Goal: Transaction & Acquisition: Book appointment/travel/reservation

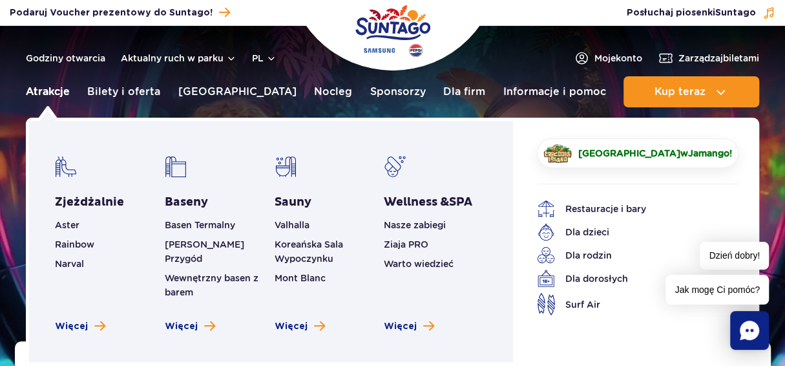
click at [52, 89] on link "Atrakcje" at bounding box center [48, 91] width 44 height 31
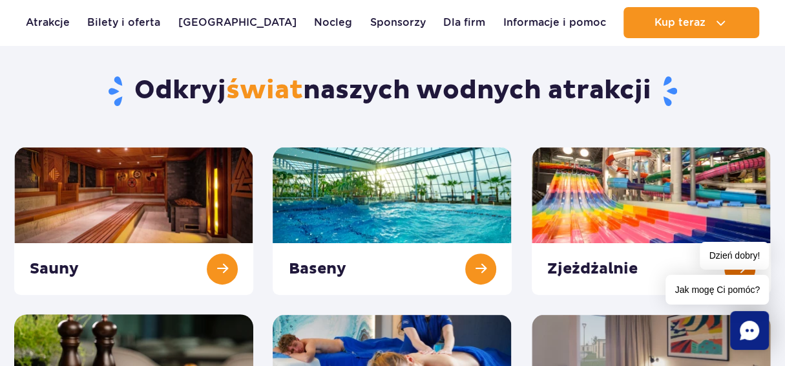
scroll to position [129, 0]
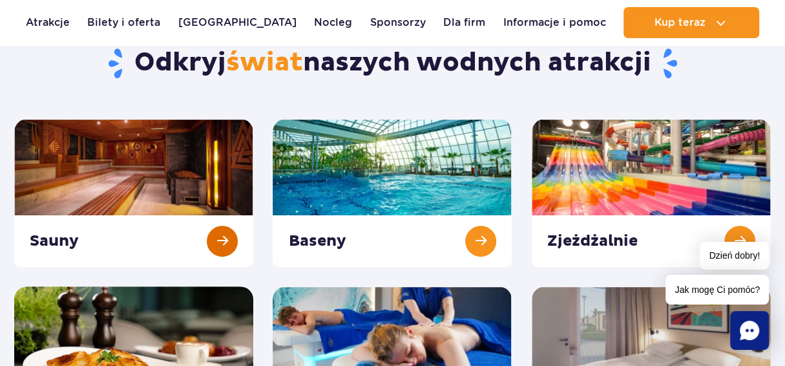
click at [117, 189] on link at bounding box center [133, 193] width 239 height 148
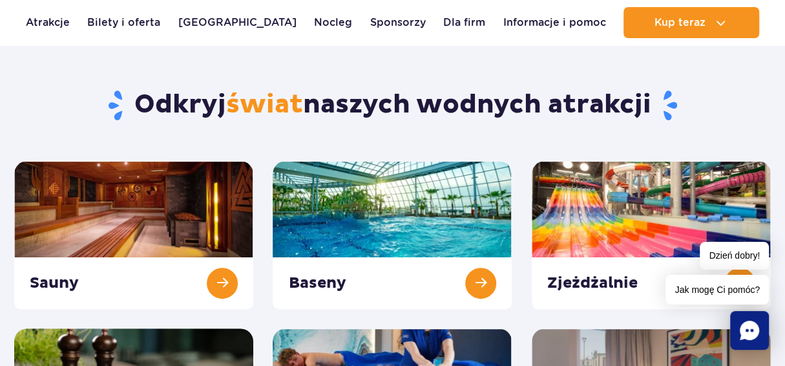
scroll to position [0, 0]
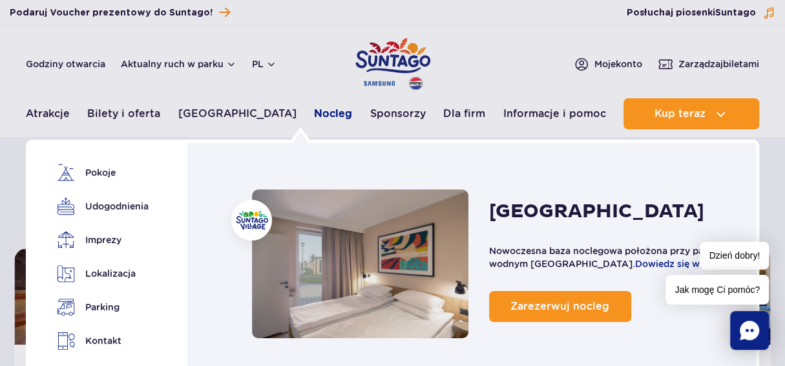
click at [314, 114] on link "Nocleg" at bounding box center [333, 113] width 38 height 31
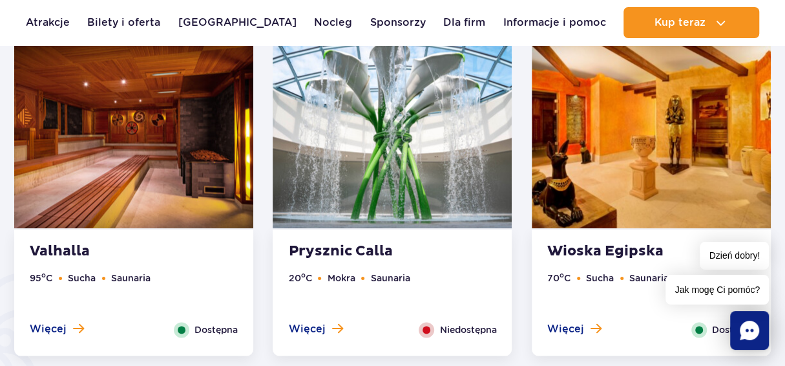
scroll to position [581, 0]
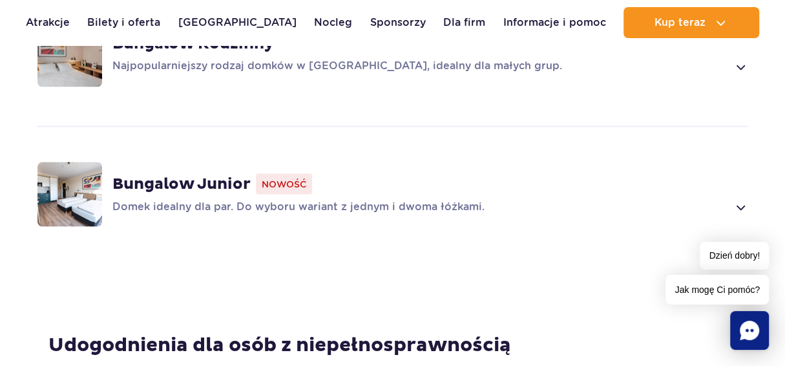
scroll to position [1228, 0]
click at [140, 184] on strong "Bungalow Junior" at bounding box center [181, 182] width 138 height 19
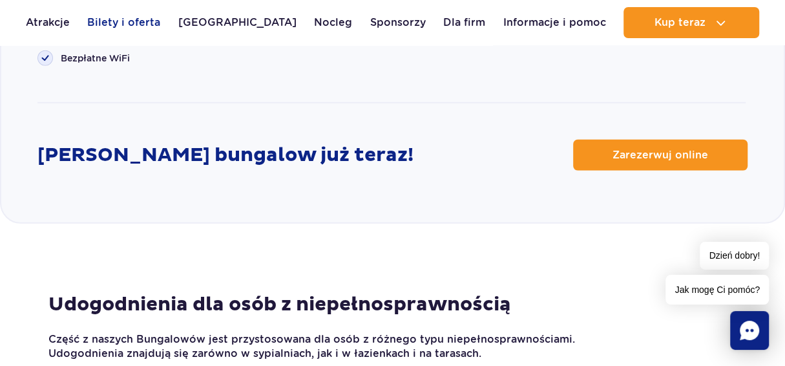
scroll to position [1809, 0]
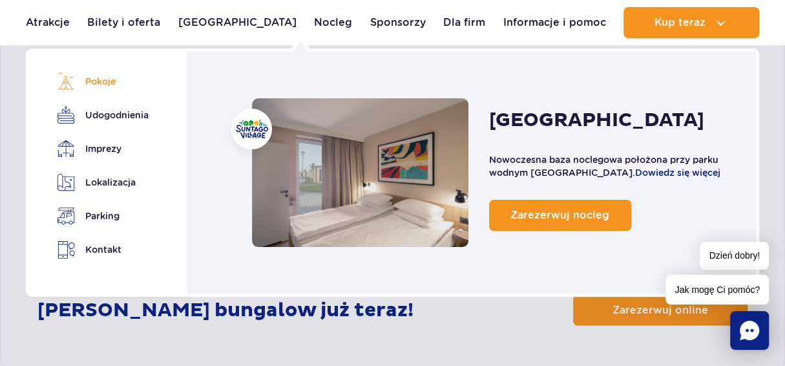
click at [100, 77] on link "Pokoje" at bounding box center [98, 81] width 83 height 18
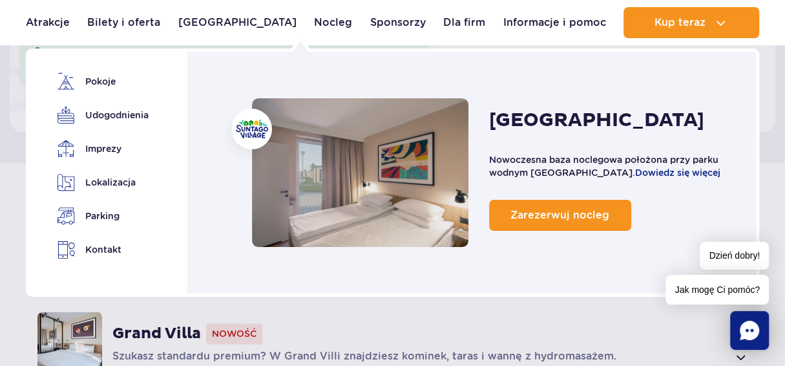
scroll to position [792, 0]
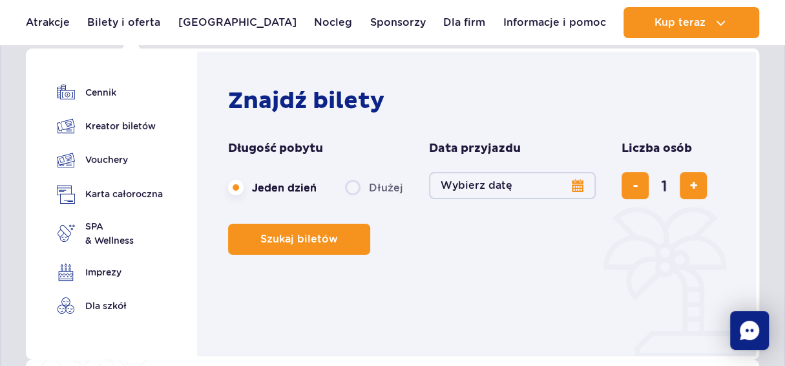
scroll to position [1809, 0]
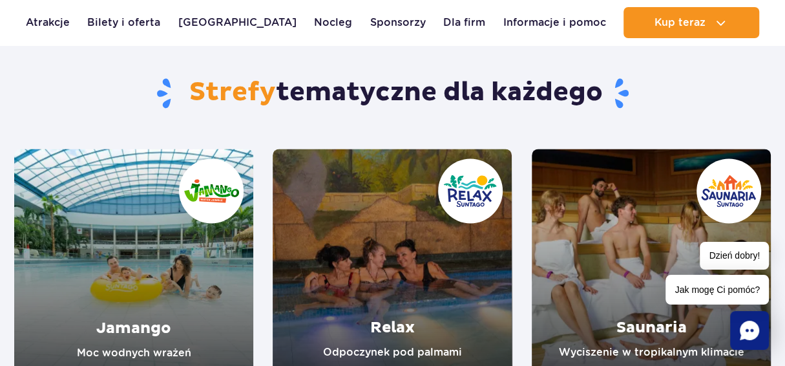
scroll to position [1163, 0]
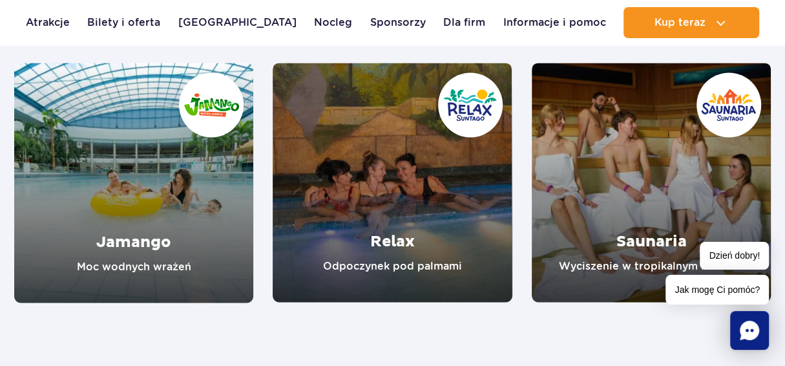
click at [158, 234] on link "Jamango" at bounding box center [133, 183] width 239 height 240
click at [389, 235] on link "Relax" at bounding box center [392, 182] width 239 height 239
click at [622, 238] on link "Saunaria" at bounding box center [651, 182] width 239 height 239
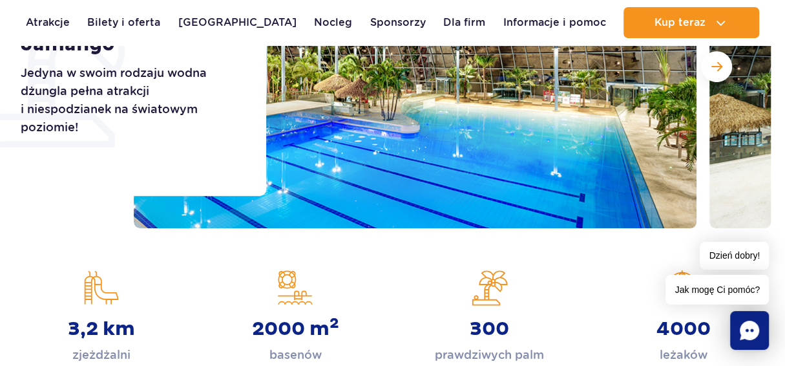
scroll to position [388, 0]
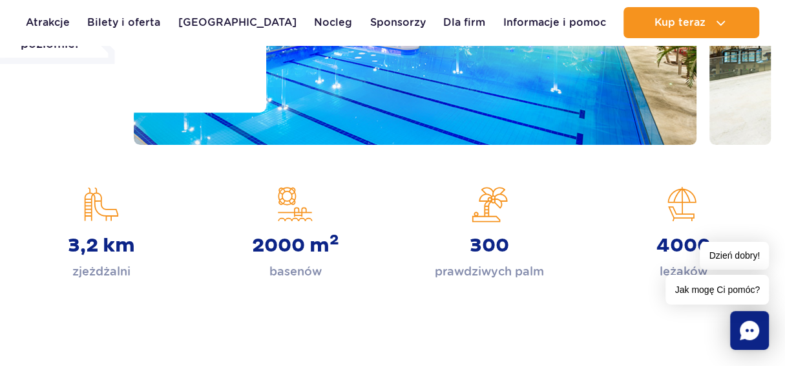
click at [306, 231] on div "2000 m 2 basenów" at bounding box center [295, 233] width 174 height 94
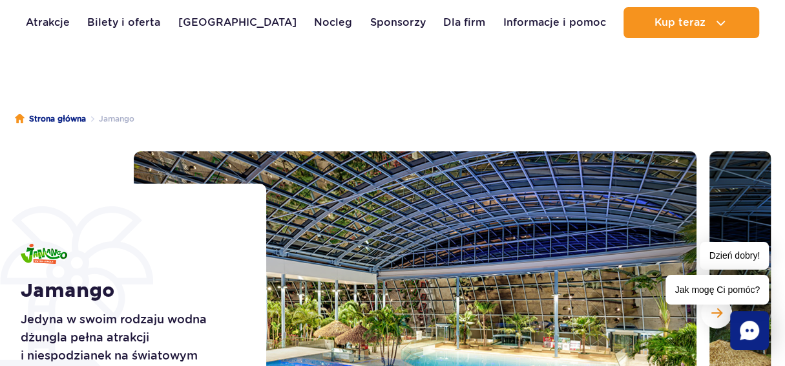
scroll to position [194, 0]
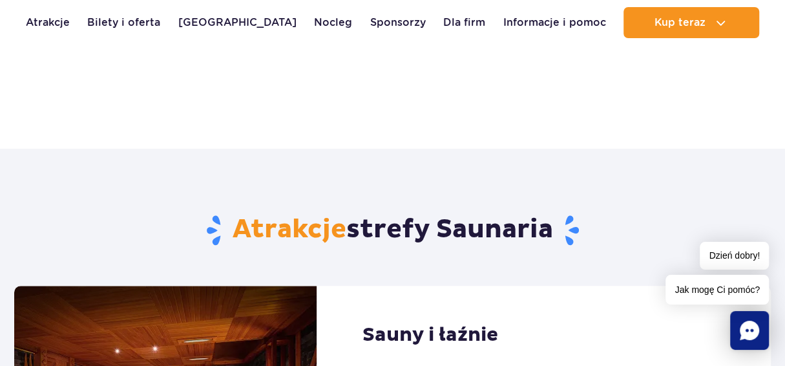
scroll to position [452, 0]
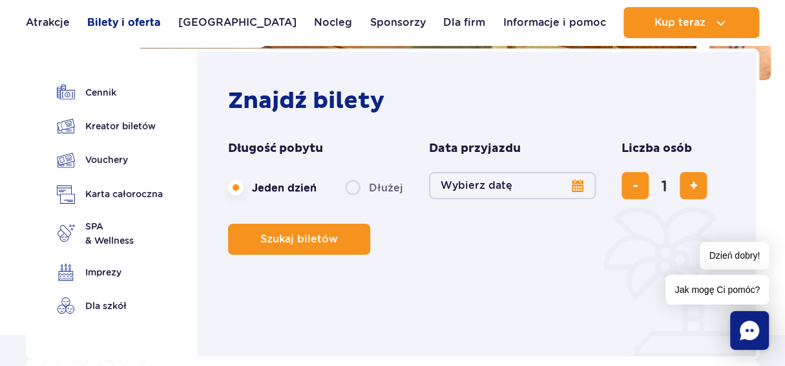
click at [114, 25] on link "Bilety i oferta" at bounding box center [123, 22] width 73 height 31
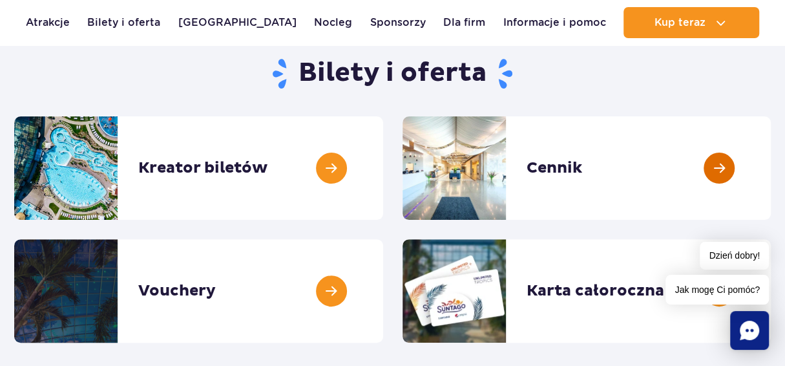
click at [771, 168] on link at bounding box center [771, 167] width 0 height 103
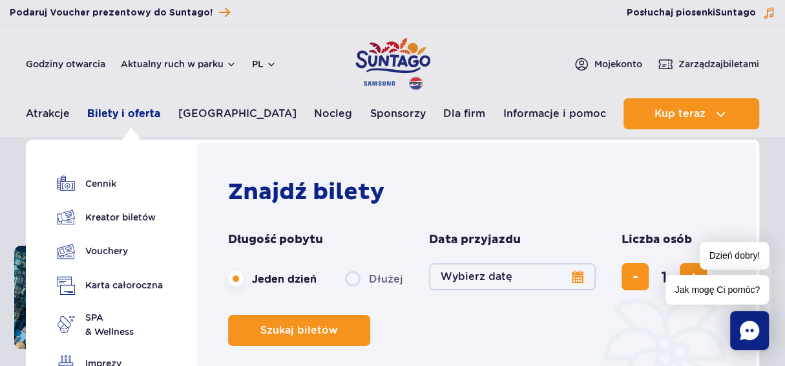
click at [131, 116] on link "Bilety i oferta" at bounding box center [123, 113] width 73 height 31
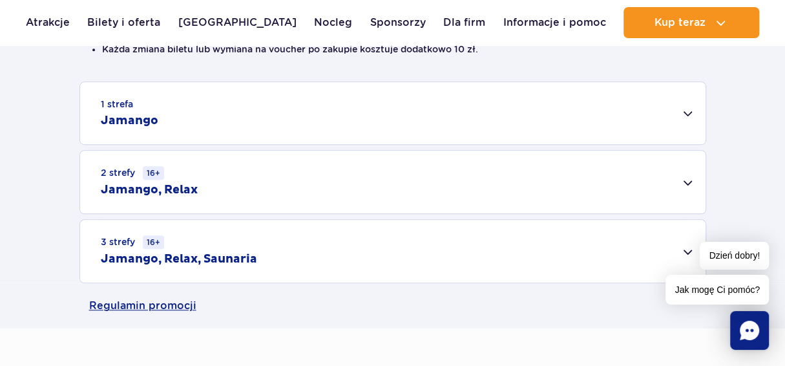
scroll to position [452, 0]
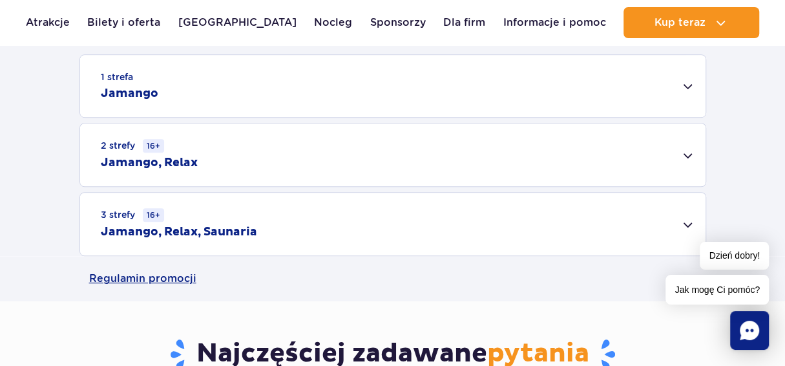
click at [687, 218] on div "3 strefy 16+ Jamango, Relax, Saunaria" at bounding box center [392, 224] width 625 height 63
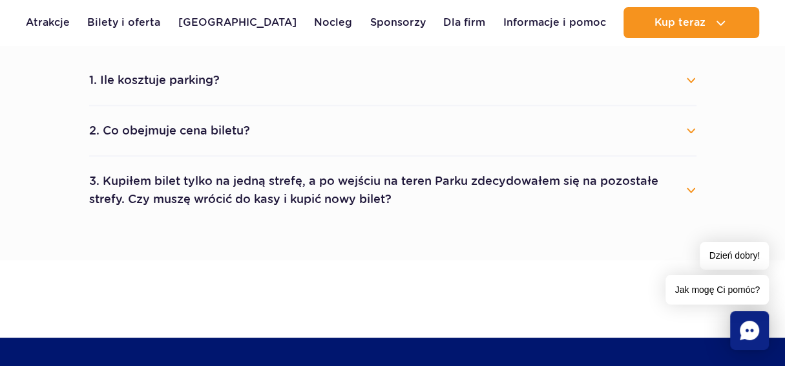
scroll to position [969, 0]
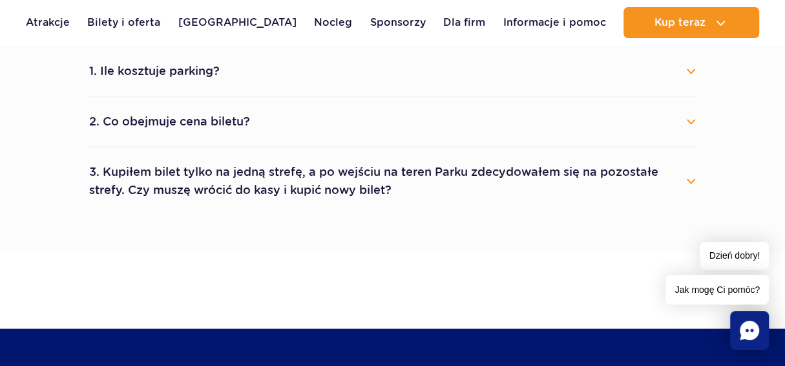
click at [691, 178] on button "3. Kupiłem bilet tylko na jedną strefę, a po wejściu na teren Parku zdecydowałe…" at bounding box center [392, 181] width 607 height 47
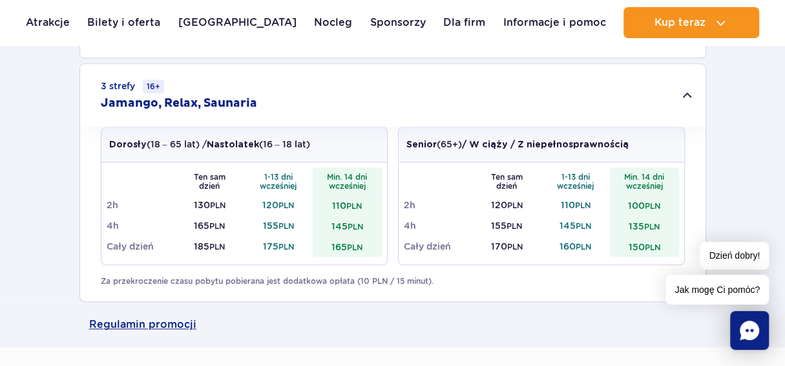
scroll to position [388, 0]
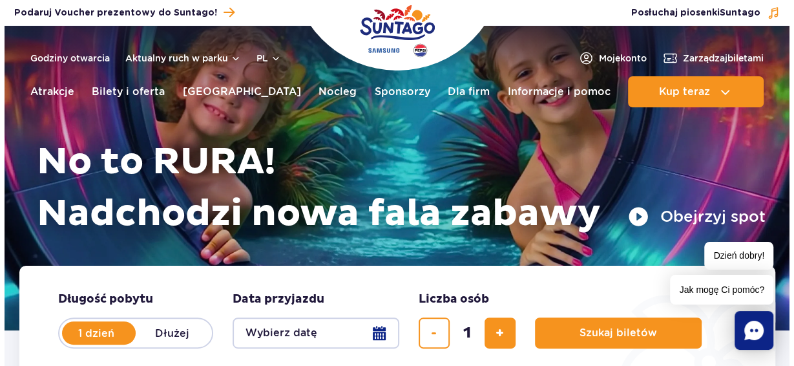
scroll to position [194, 0]
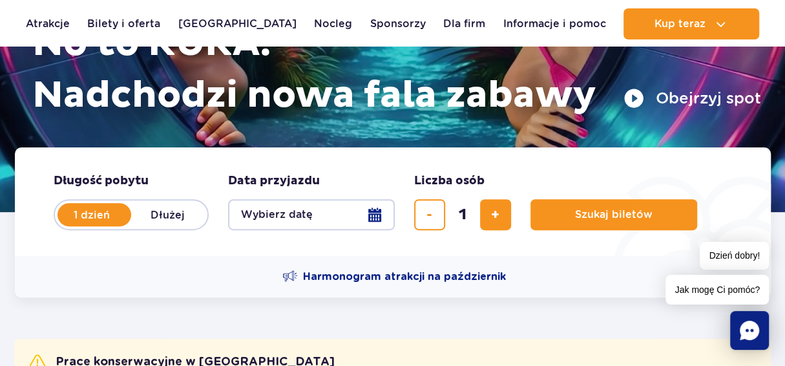
click at [373, 213] on button "Wybierz datę" at bounding box center [311, 214] width 167 height 31
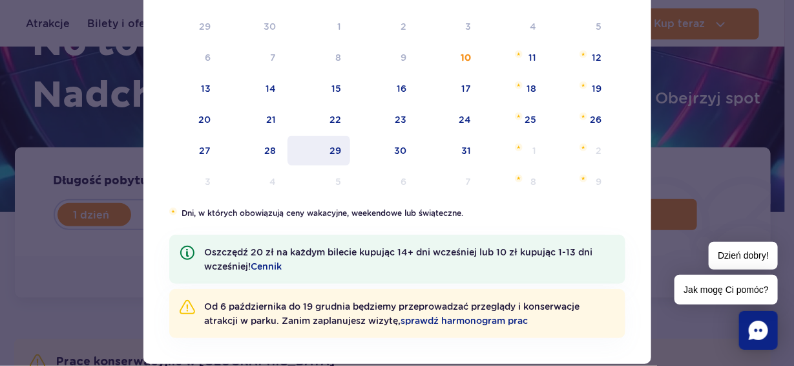
click at [330, 151] on span "29" at bounding box center [318, 151] width 65 height 30
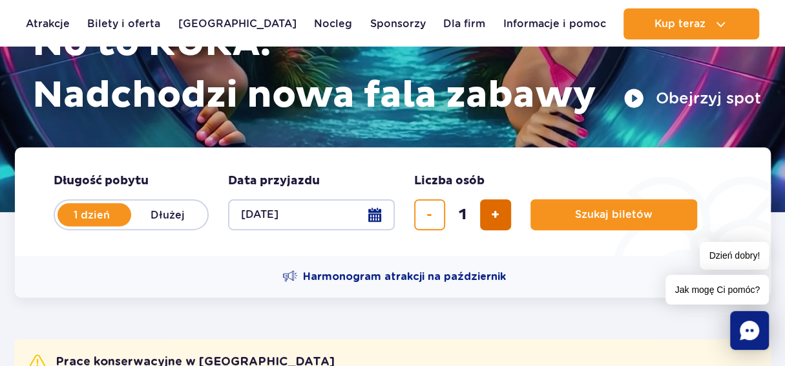
click at [495, 215] on span "dodaj bilet" at bounding box center [495, 215] width 8 height 0
type input "2"
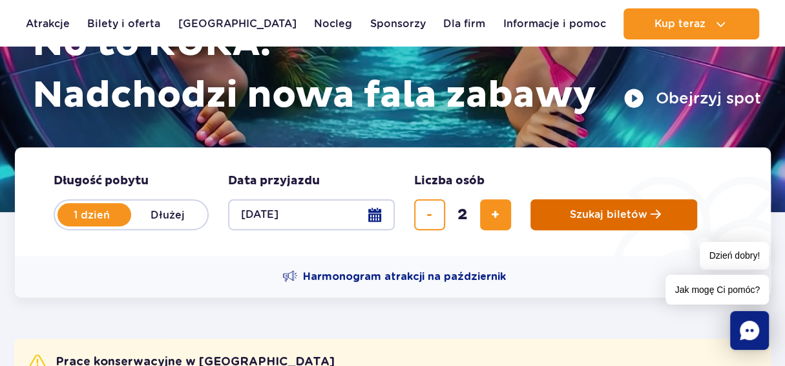
click at [578, 219] on span "Szukaj biletów" at bounding box center [609, 215] width 78 height 12
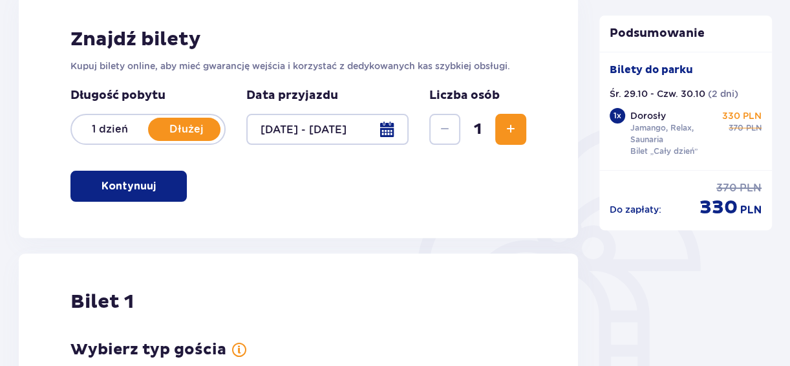
click at [509, 132] on span "Zwiększ" at bounding box center [511, 129] width 16 height 16
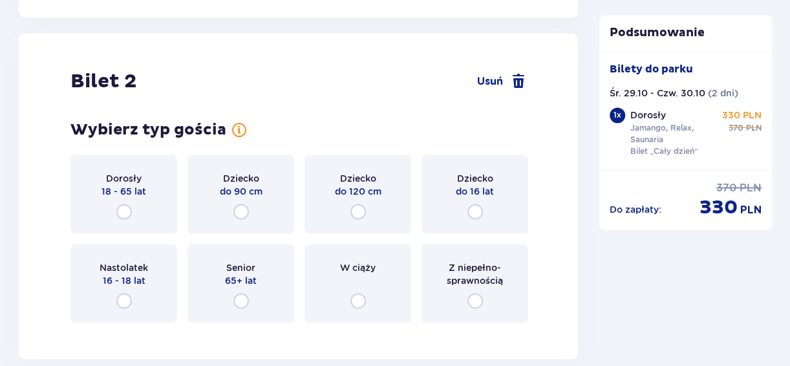
scroll to position [1541, 0]
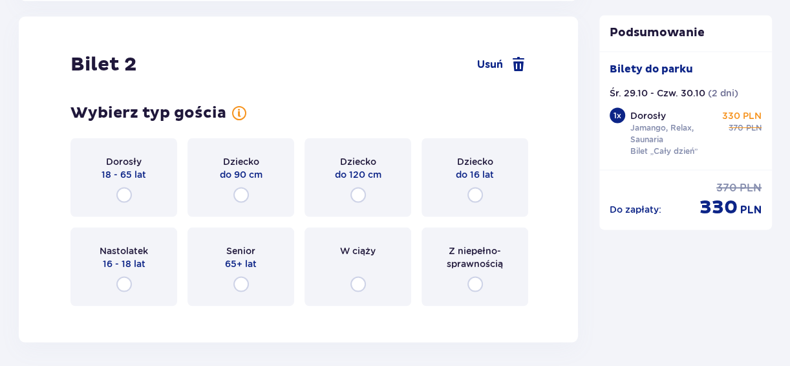
drag, startPoint x: 125, startPoint y: 191, endPoint x: 131, endPoint y: 195, distance: 7.0
click at [125, 191] on input "radio" at bounding box center [124, 195] width 16 height 16
radio input "true"
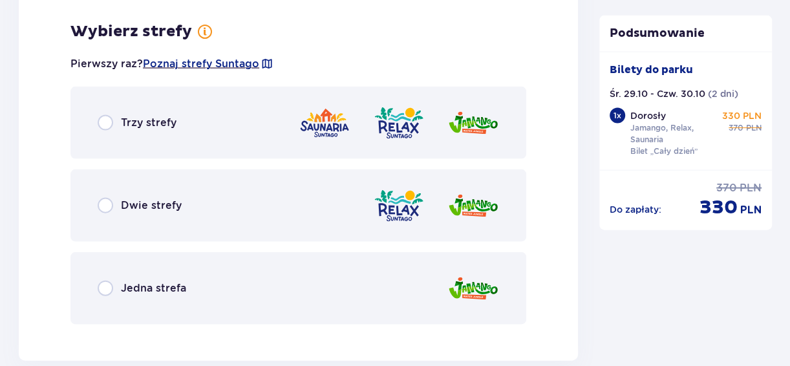
scroll to position [1857, 0]
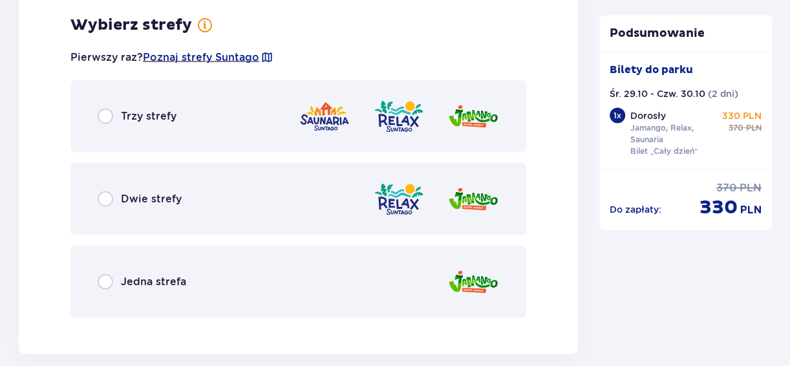
click at [107, 111] on input "radio" at bounding box center [106, 117] width 16 height 16
radio input "true"
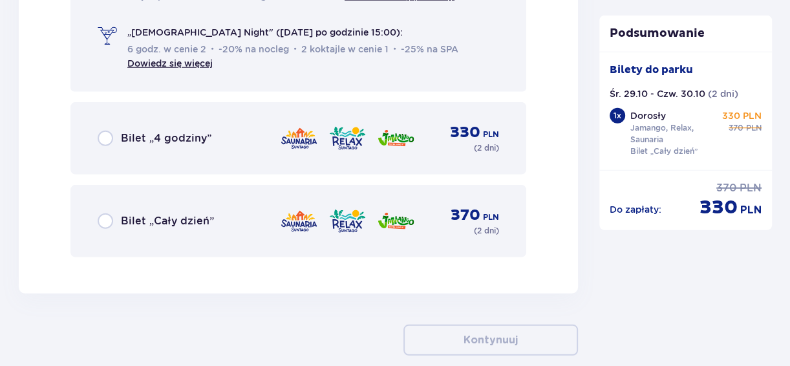
scroll to position [2378, 0]
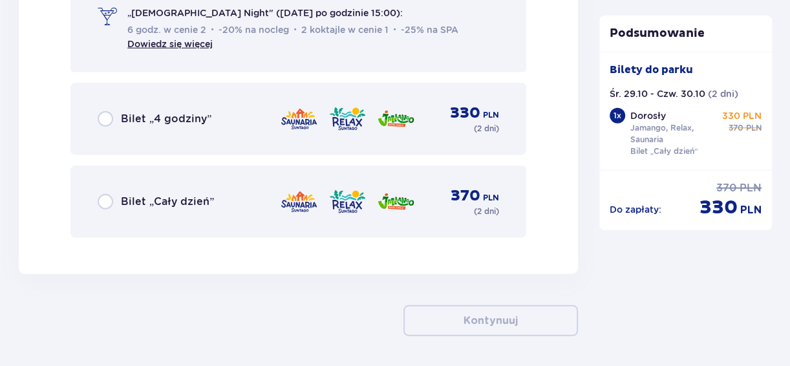
click at [108, 203] on input "radio" at bounding box center [106, 202] width 16 height 16
radio input "true"
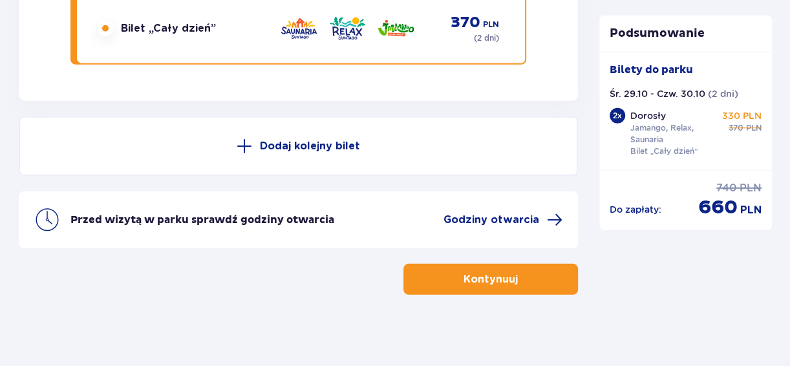
scroll to position [2557, 0]
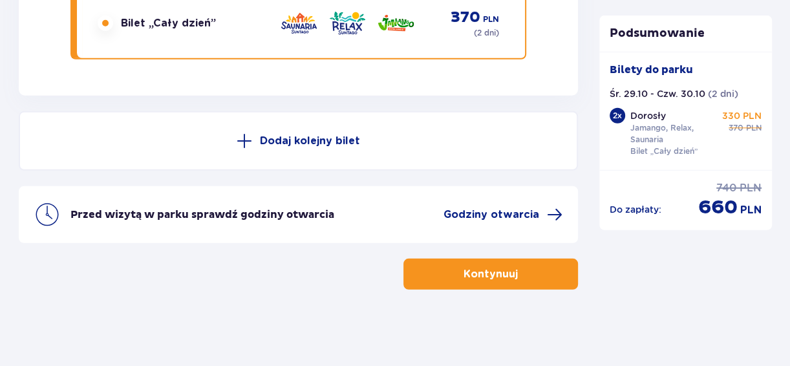
click at [486, 272] on p "Kontynuuj" at bounding box center [490, 274] width 54 height 14
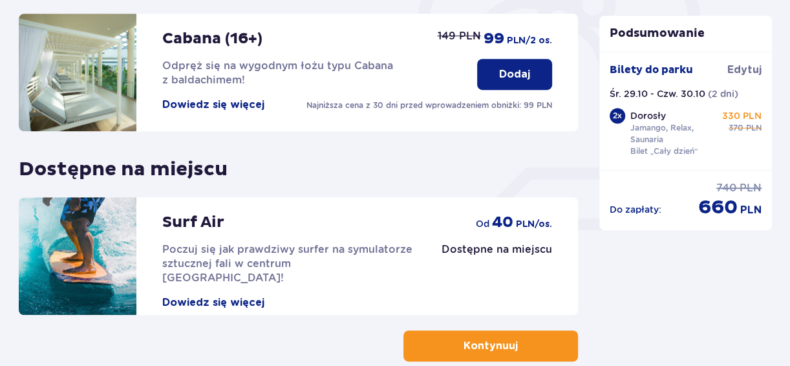
scroll to position [510, 0]
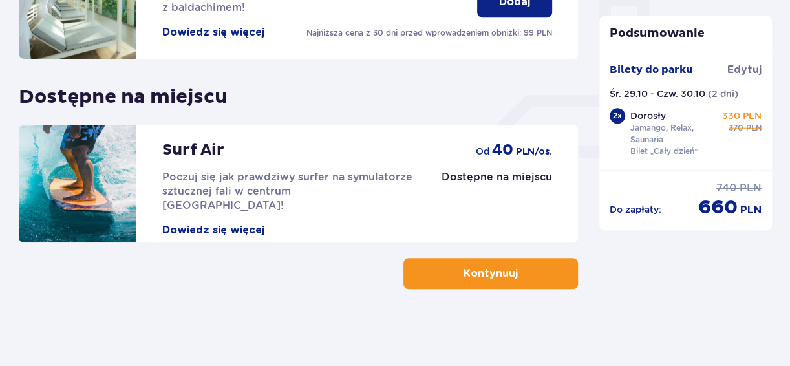
click at [498, 271] on p "Kontynuuj" at bounding box center [490, 273] width 54 height 14
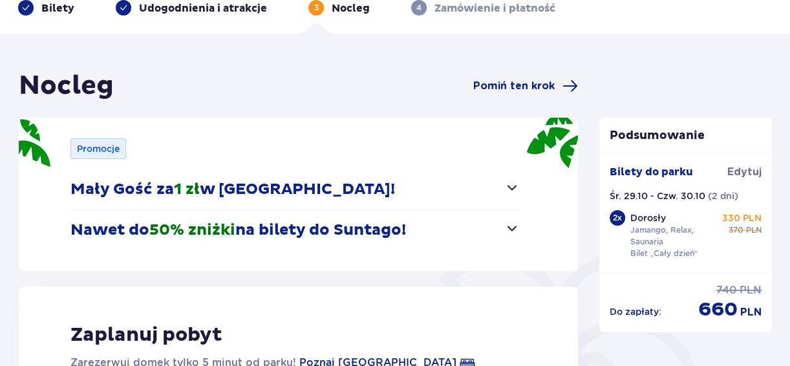
scroll to position [194, 0]
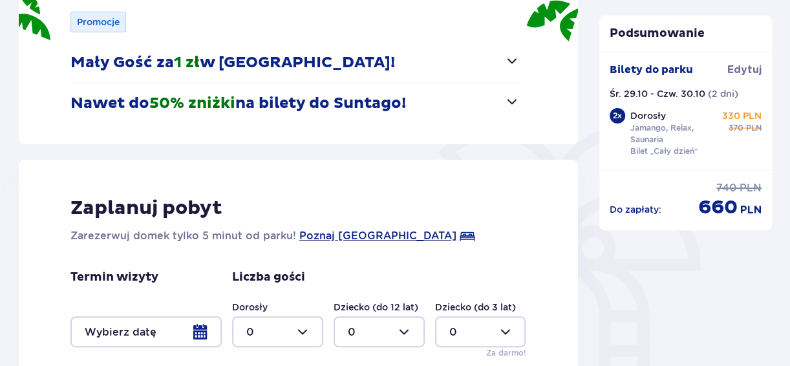
click at [203, 332] on div at bounding box center [145, 331] width 151 height 31
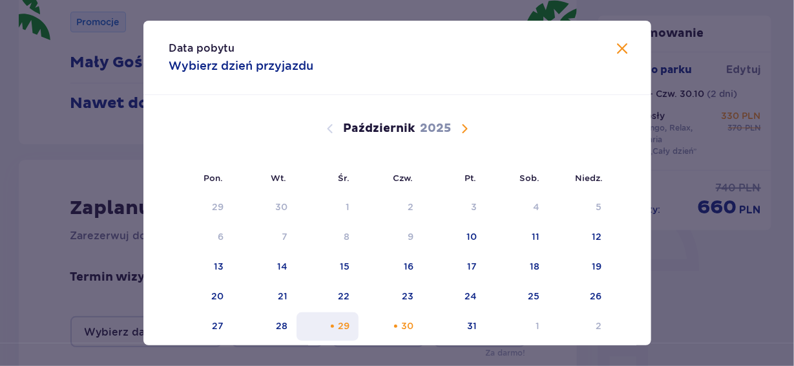
click at [346, 319] on div "29" at bounding box center [344, 325] width 12 height 13
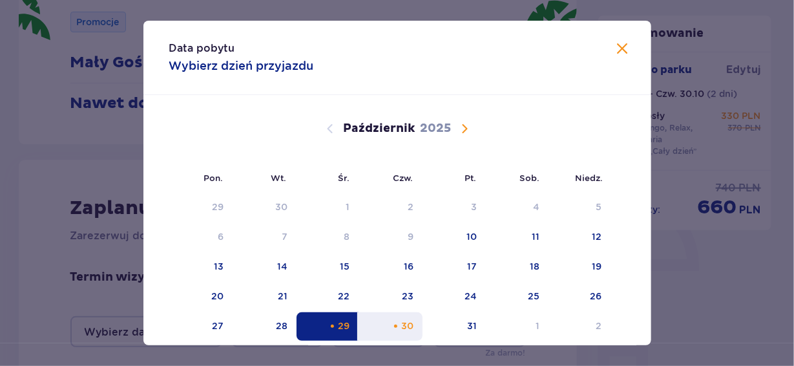
click at [405, 324] on div "30" at bounding box center [407, 325] width 12 height 13
type input "[DATE] - [DATE]"
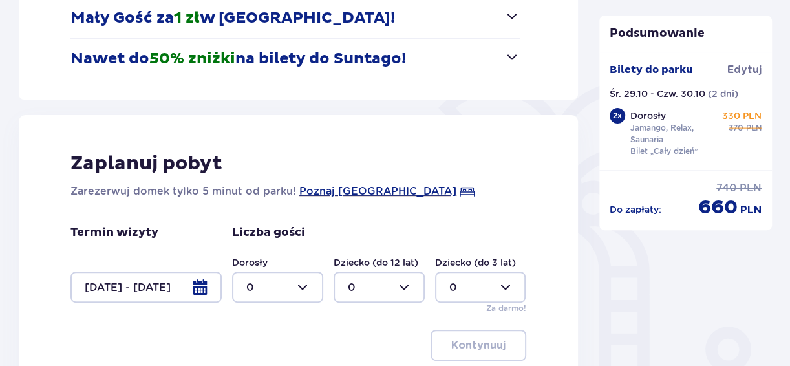
scroll to position [258, 0]
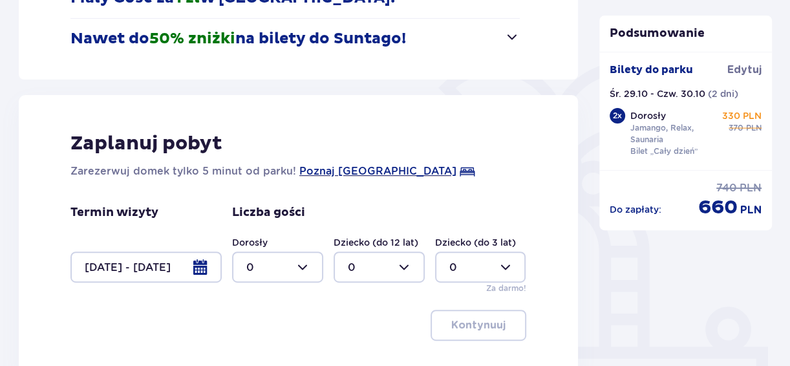
click at [302, 266] on div at bounding box center [277, 266] width 91 height 31
drag, startPoint x: 269, startPoint y: 199, endPoint x: 281, endPoint y: 204, distance: 13.3
click at [271, 198] on div "2" at bounding box center [277, 194] width 63 height 14
type input "2"
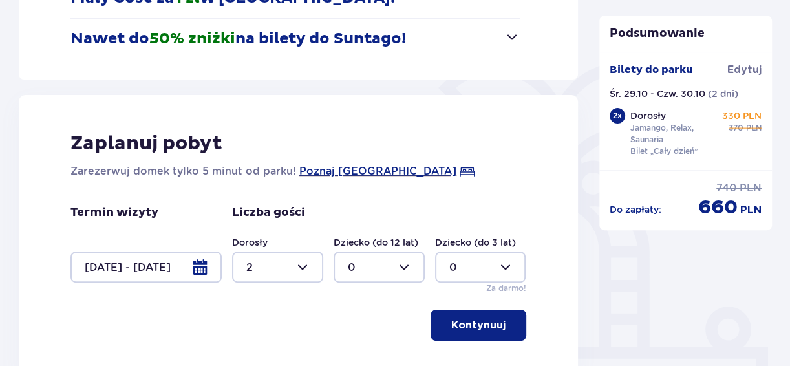
click at [490, 325] on p "Kontynuuj" at bounding box center [478, 325] width 54 height 14
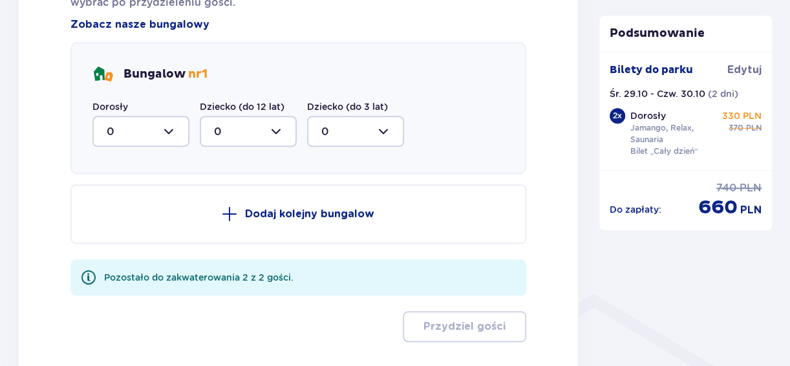
scroll to position [764, 0]
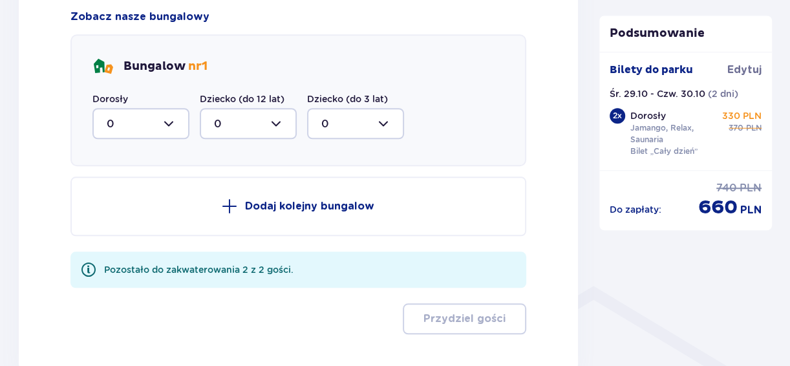
click at [167, 124] on div at bounding box center [140, 123] width 97 height 31
click at [109, 215] on p "2" at bounding box center [110, 217] width 6 height 14
type input "2"
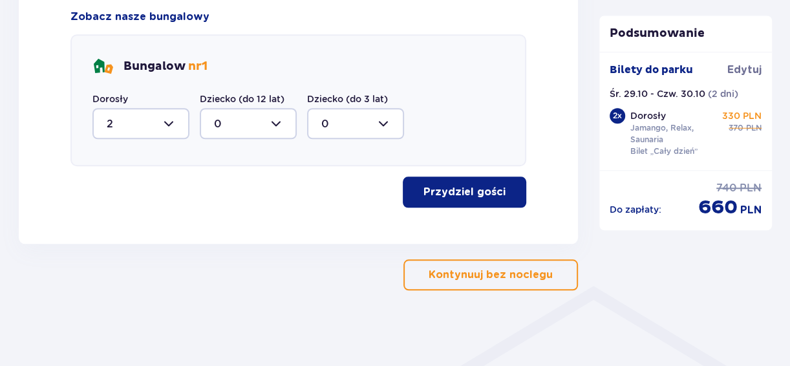
click at [495, 196] on button "Przydziel gości" at bounding box center [464, 191] width 123 height 31
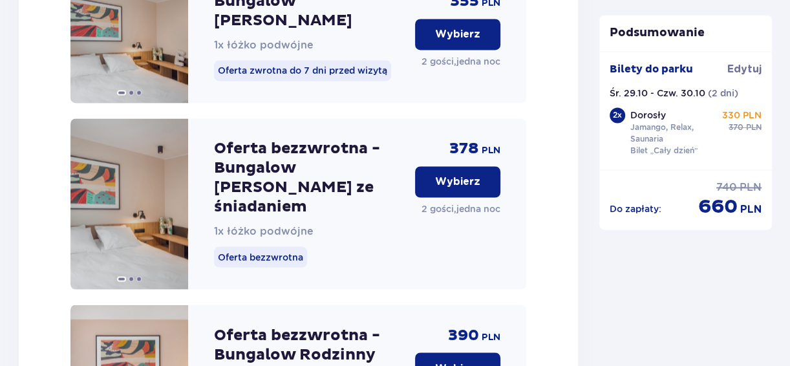
scroll to position [1394, 0]
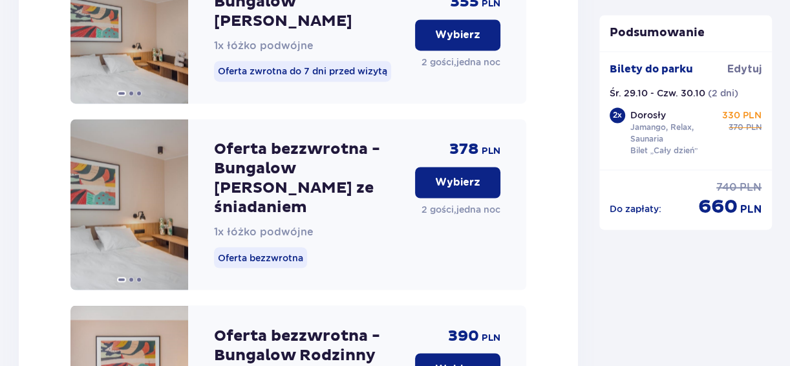
click at [455, 175] on p "Wybierz" at bounding box center [457, 182] width 45 height 14
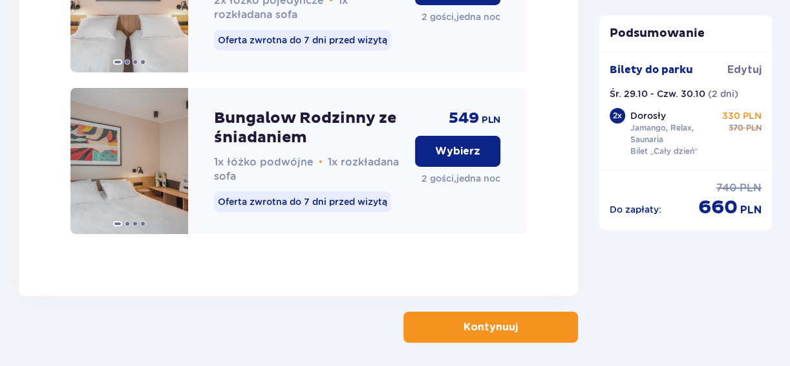
scroll to position [2908, 0]
click at [467, 320] on p "Kontynuuj" at bounding box center [490, 327] width 54 height 14
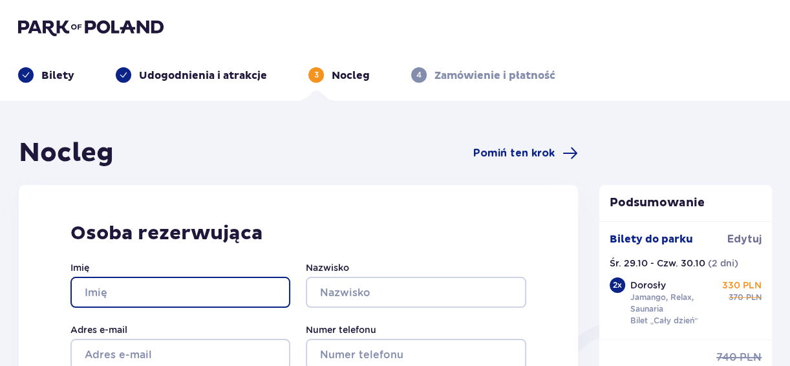
click at [167, 293] on input "Imię" at bounding box center [180, 292] width 220 height 31
type input "[PERSON_NAME]"
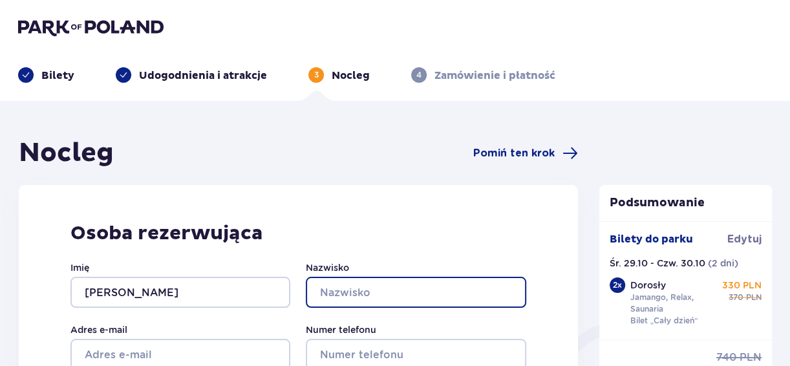
type input "Frydrych"
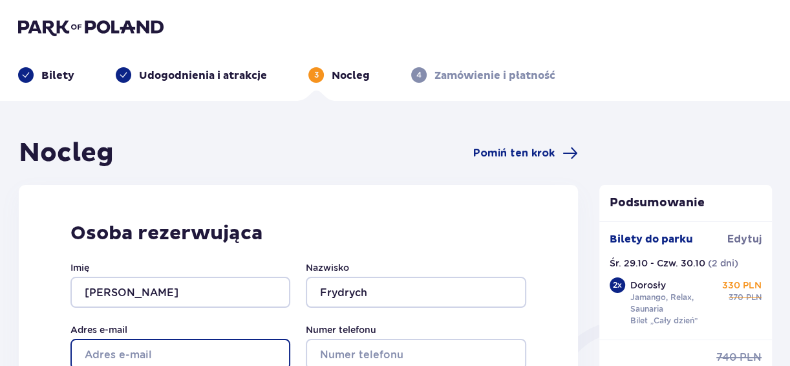
type input "[EMAIL_ADDRESS][PERSON_NAME][DOMAIN_NAME]"
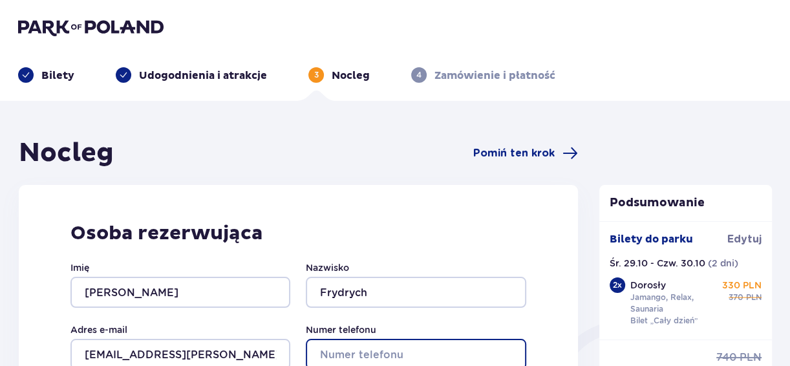
type input "691034868"
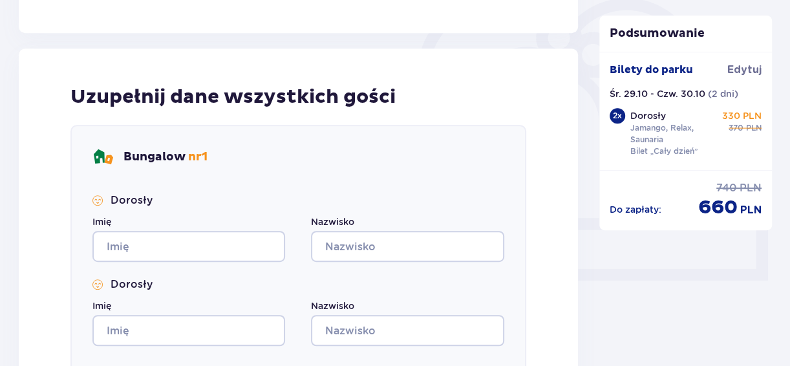
scroll to position [388, 0]
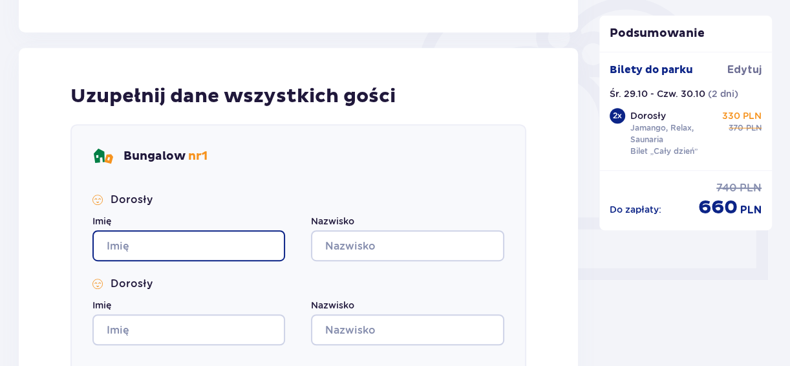
click at [263, 247] on input "Imię" at bounding box center [188, 245] width 193 height 31
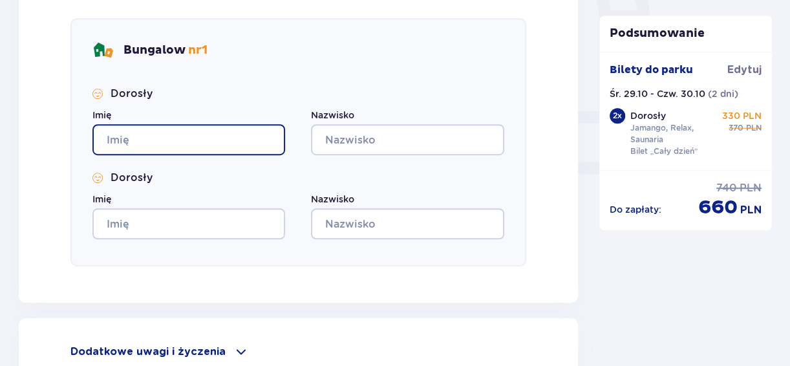
scroll to position [581, 0]
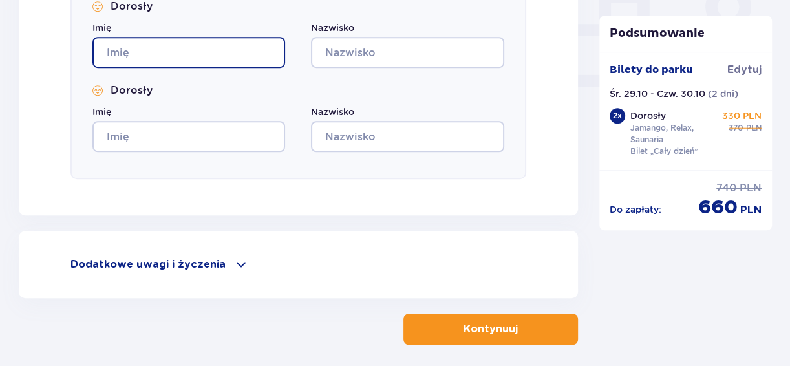
type input "k"
type input "[PERSON_NAME]"
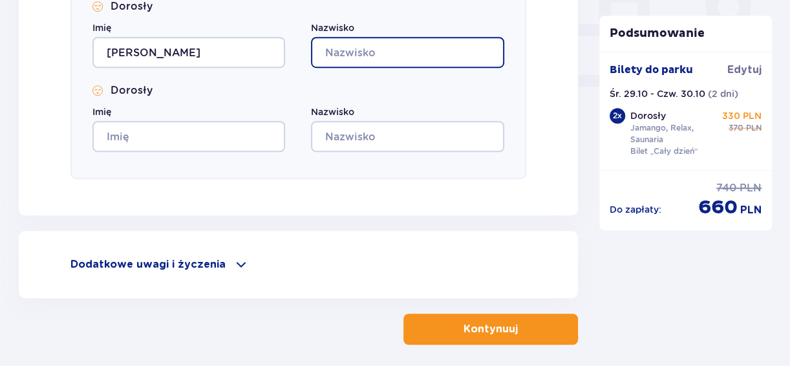
click at [354, 54] on input "Nazwisko" at bounding box center [407, 52] width 193 height 31
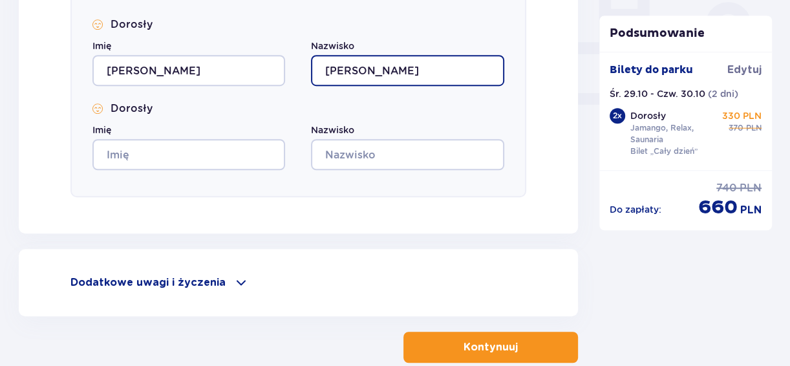
scroll to position [636, 0]
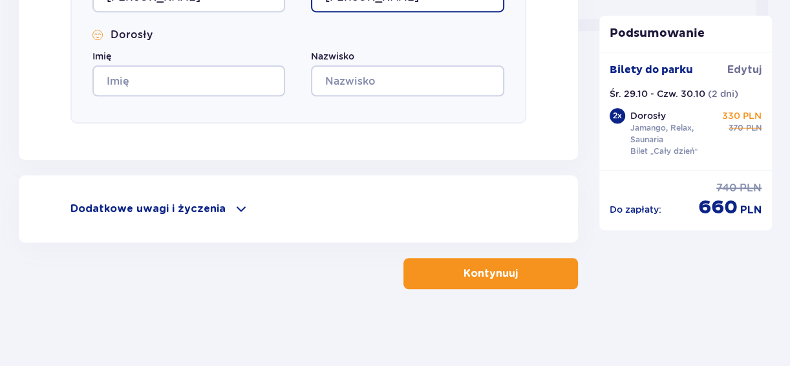
type input "[PERSON_NAME]"
click at [494, 275] on p "Kontynuuj" at bounding box center [490, 273] width 54 height 14
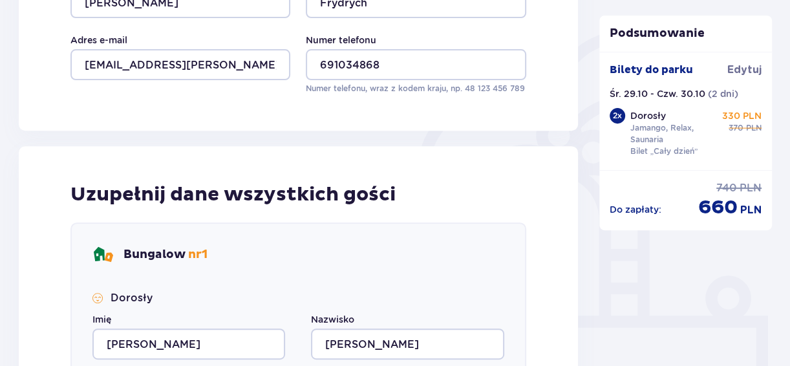
scroll to position [379, 0]
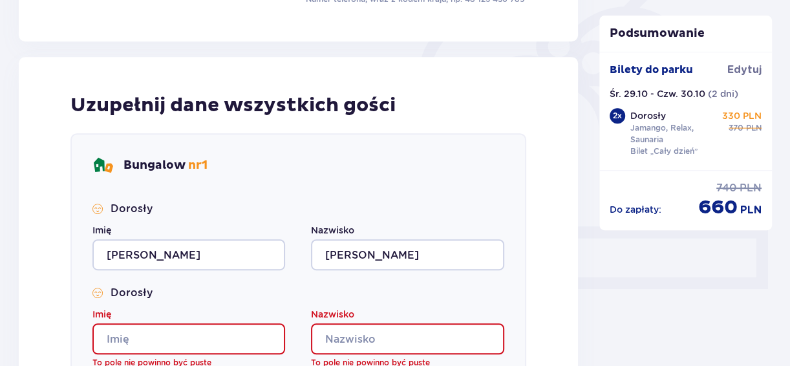
click at [167, 335] on input "Imię" at bounding box center [188, 338] width 193 height 31
type input "[PERSON_NAME]"
type input "Frydrych"
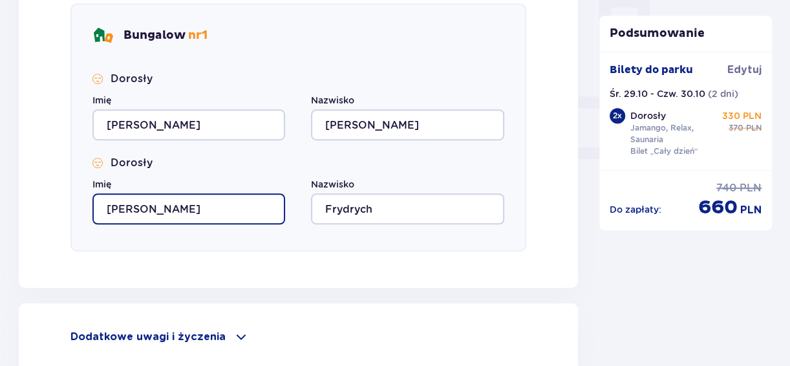
scroll to position [572, 0]
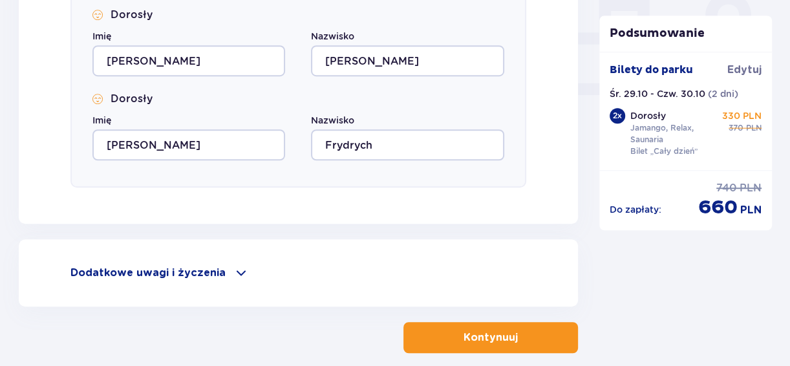
click at [504, 337] on p "Kontynuuj" at bounding box center [490, 337] width 54 height 14
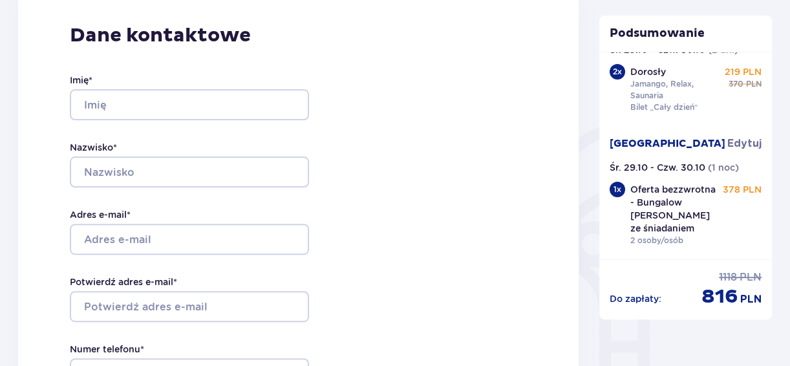
scroll to position [129, 0]
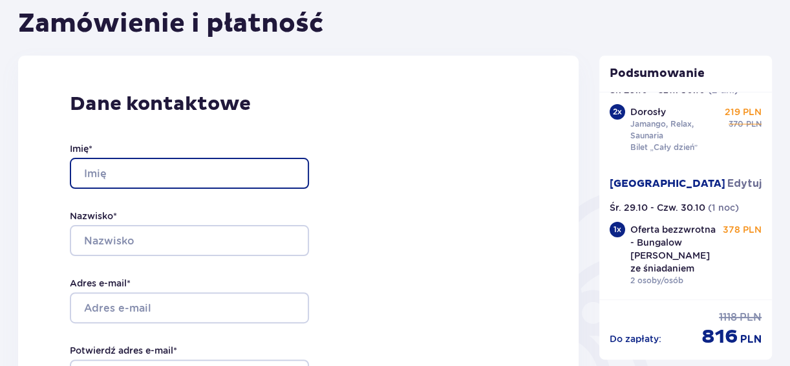
click at [206, 176] on input "Imię *" at bounding box center [189, 173] width 239 height 31
type input "[PERSON_NAME]"
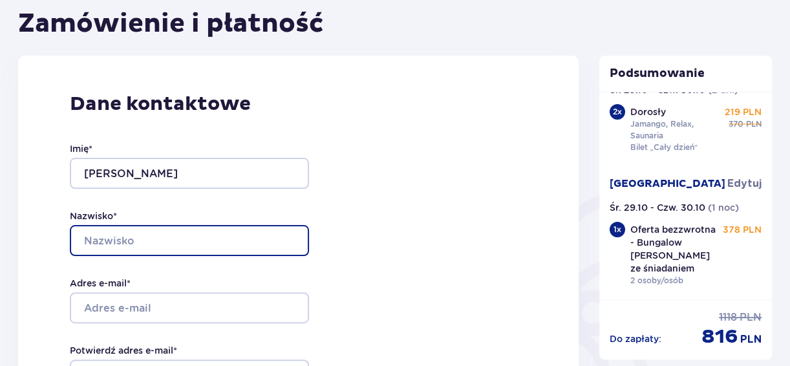
type input "Frydrych"
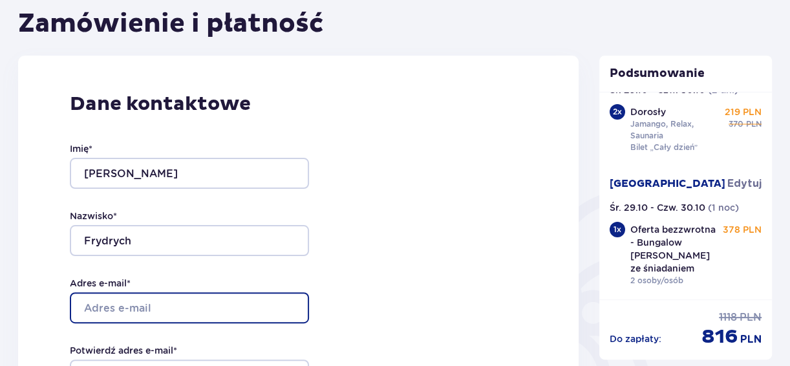
type input "[EMAIL_ADDRESS][PERSON_NAME][DOMAIN_NAME]"
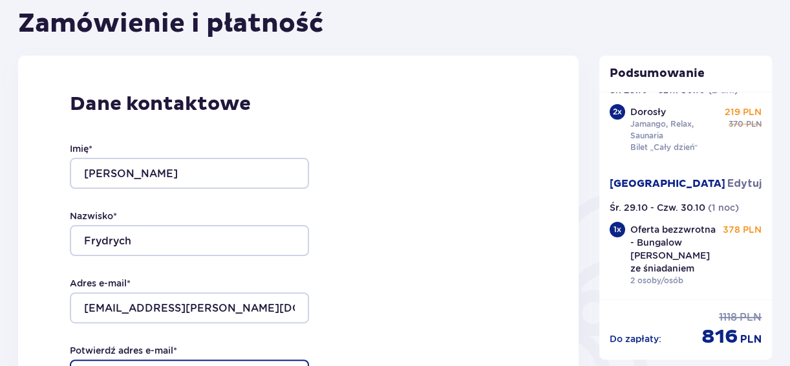
type input "[EMAIL_ADDRESS][PERSON_NAME][DOMAIN_NAME]"
type input "691034868"
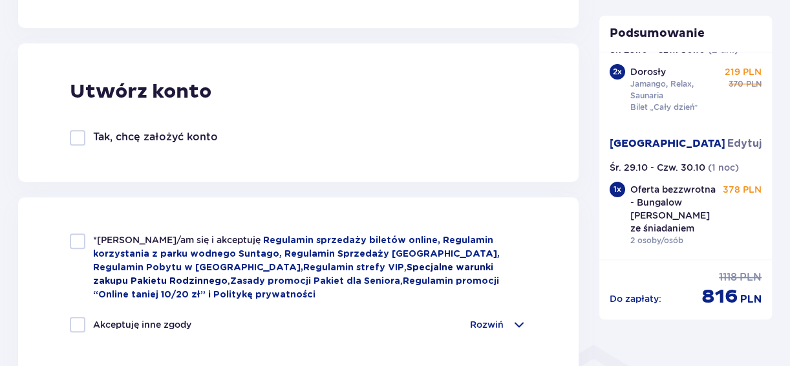
scroll to position [839, 0]
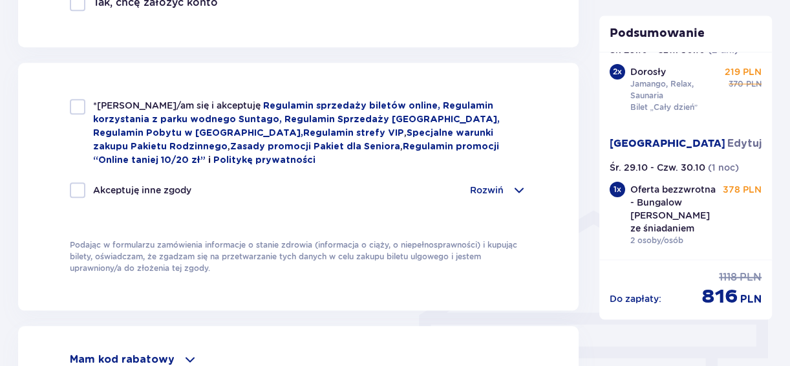
click at [80, 104] on div at bounding box center [78, 107] width 16 height 16
checkbox input "true"
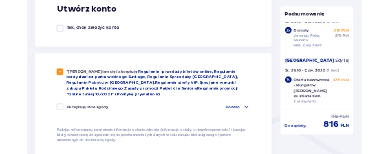
scroll to position [808, 0]
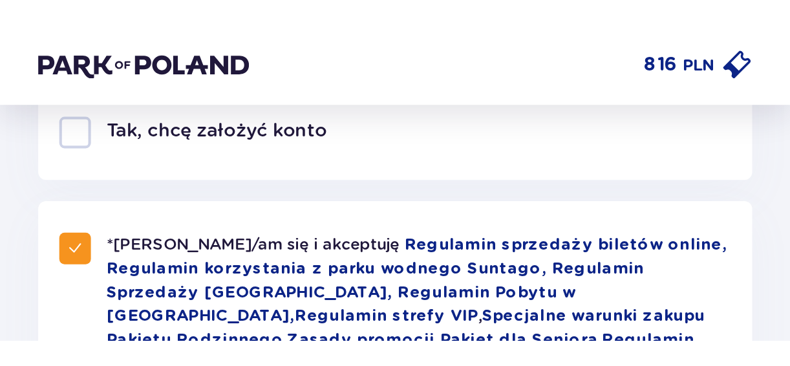
scroll to position [620, 0]
